Goal: Task Accomplishment & Management: Use online tool/utility

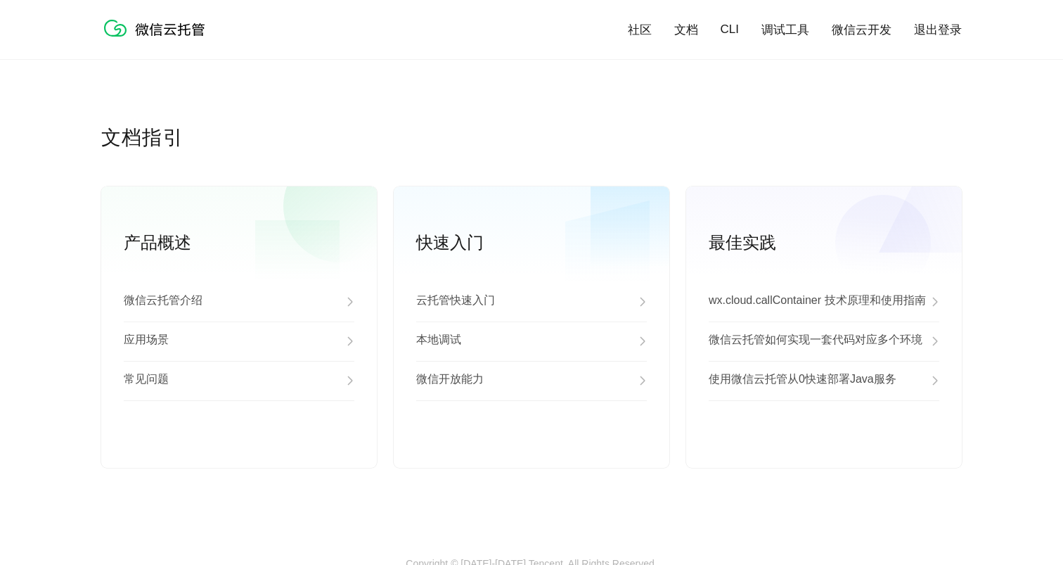
scroll to position [3559, 0]
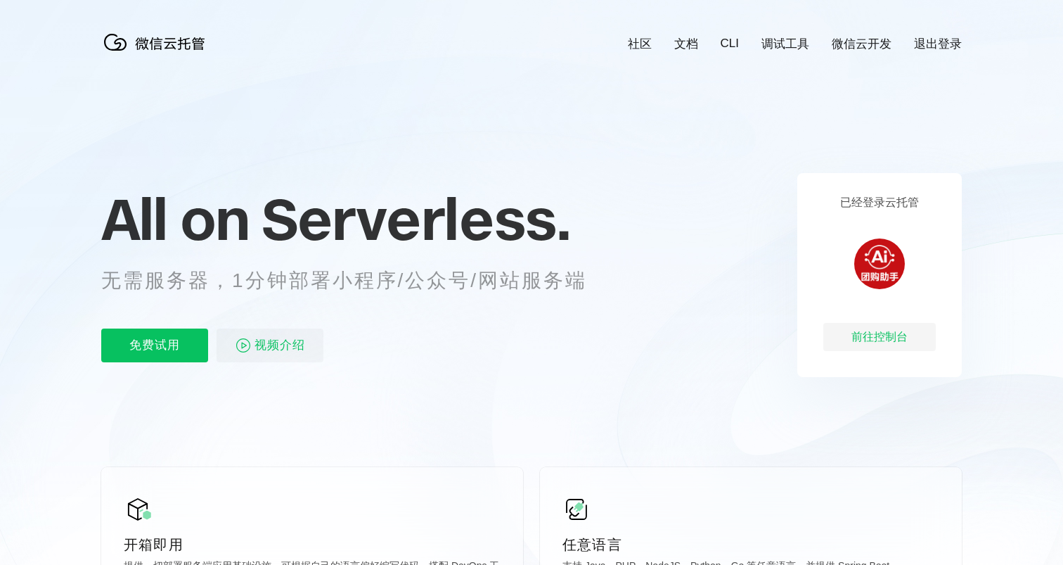
scroll to position [0, 2500]
click at [132, 352] on p "免费试用" at bounding box center [154, 345] width 107 height 34
click at [870, 331] on div "前往控制台" at bounding box center [879, 337] width 112 height 28
